Goal: Find contact information: Find contact information

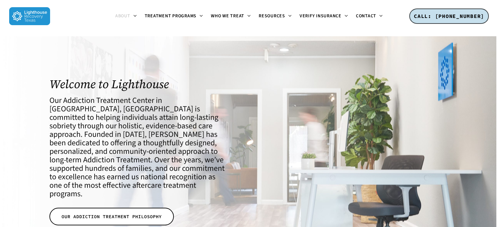
scroll to position [262, 0]
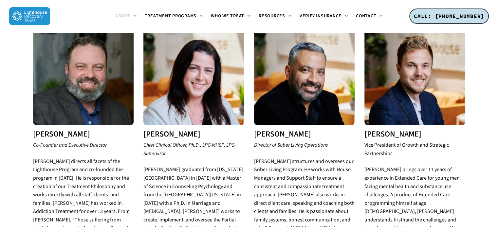
click at [161, 130] on h3 "[PERSON_NAME]" at bounding box center [193, 134] width 101 height 9
drag, startPoint x: 161, startPoint y: 124, endPoint x: 187, endPoint y: 124, distance: 25.9
click at [187, 130] on h3 "[PERSON_NAME]" at bounding box center [193, 134] width 101 height 9
copy h3 "[PERSON_NAME]"
click at [146, 142] on em "Chief Clinical Officer, Ph.D., LPC-MHSP, LPC-Supervisor" at bounding box center [189, 150] width 92 height 16
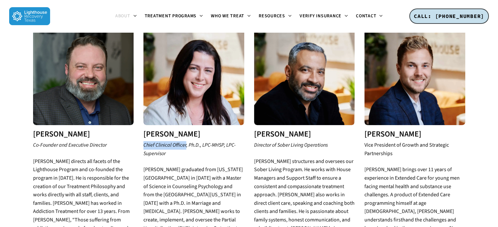
copy em "Chief Clinical Officer"
drag, startPoint x: 155, startPoint y: 136, endPoint x: 181, endPoint y: 136, distance: 25.9
click at [181, 142] on em "Chief Clinical Officer, Ph.D., LPC-MHSP, LPC-Supervisor" at bounding box center [189, 150] width 92 height 16
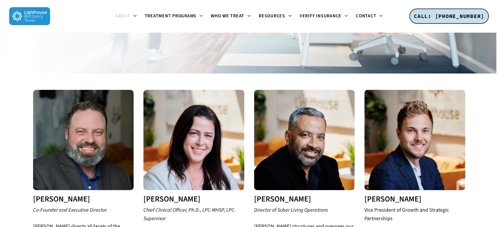
scroll to position [327, 0]
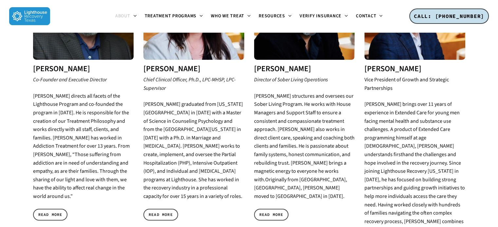
click at [374, 65] on h3 "[PERSON_NAME]" at bounding box center [414, 69] width 101 height 9
drag, startPoint x: 374, startPoint y: 62, endPoint x: 390, endPoint y: 62, distance: 16.7
click at [390, 65] on h3 "[PERSON_NAME]" at bounding box center [414, 69] width 101 height 9
copy h3 "[PERSON_NAME]"
click at [365, 76] on icon "Vice President of Growth and Strategic Partnerships" at bounding box center [406, 84] width 84 height 16
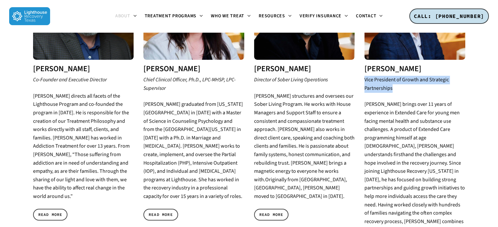
drag, startPoint x: 365, startPoint y: 69, endPoint x: 389, endPoint y: 81, distance: 26.2
click at [389, 81] on icon "Vice President of Growth and Strategic Partnerships" at bounding box center [406, 84] width 84 height 16
copy icon "Vice President of Growth and Strategic Partnerships"
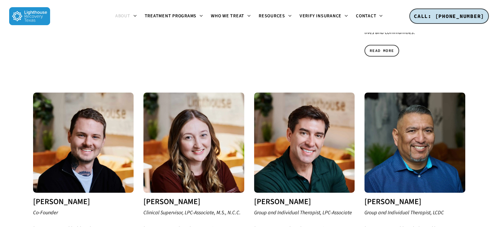
scroll to position [622, 0]
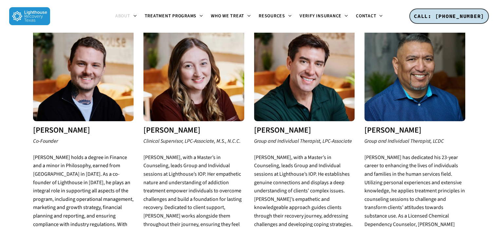
click at [42, 126] on h3 "[PERSON_NAME]" at bounding box center [83, 130] width 101 height 9
drag, startPoint x: 42, startPoint y: 106, endPoint x: 54, endPoint y: 106, distance: 11.8
click at [54, 126] on h3 "[PERSON_NAME]" at bounding box center [83, 130] width 101 height 9
copy h3 "[PERSON_NAME]"
click at [35, 138] on em "Co-Founder" at bounding box center [45, 141] width 25 height 7
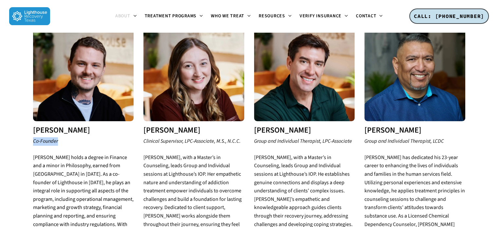
drag, startPoint x: 35, startPoint y: 116, endPoint x: 43, endPoint y: 116, distance: 7.9
click at [43, 138] on em "Co-Founder" at bounding box center [45, 141] width 25 height 7
copy em "Co-Founder"
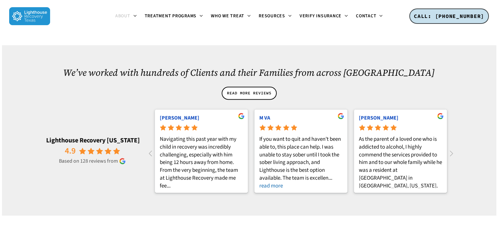
scroll to position [884, 0]
